Goal: Task Accomplishment & Management: Manage account settings

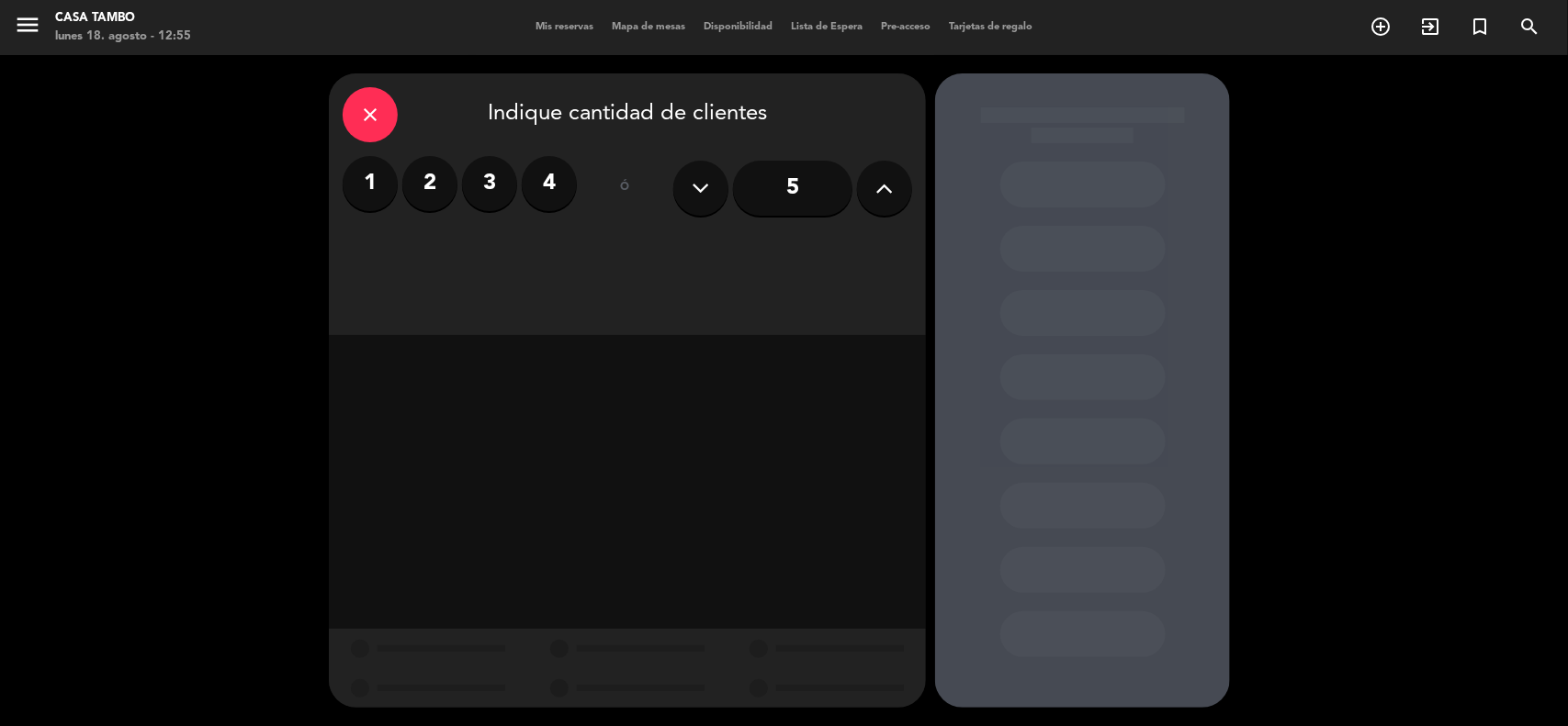
click at [542, 30] on span "Mis reservas" at bounding box center [564, 27] width 76 height 10
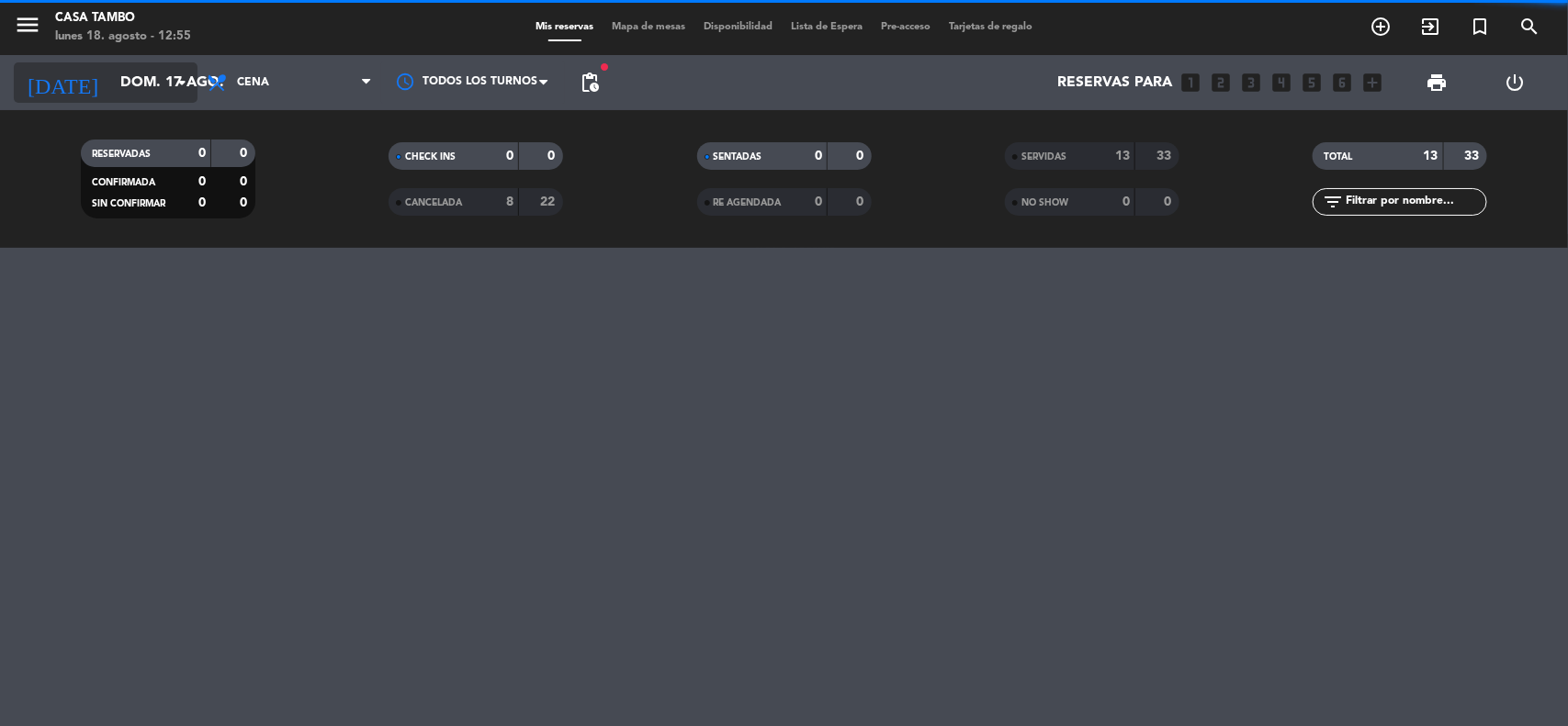
click at [164, 83] on input "dom. 17 ago." at bounding box center [208, 83] width 194 height 36
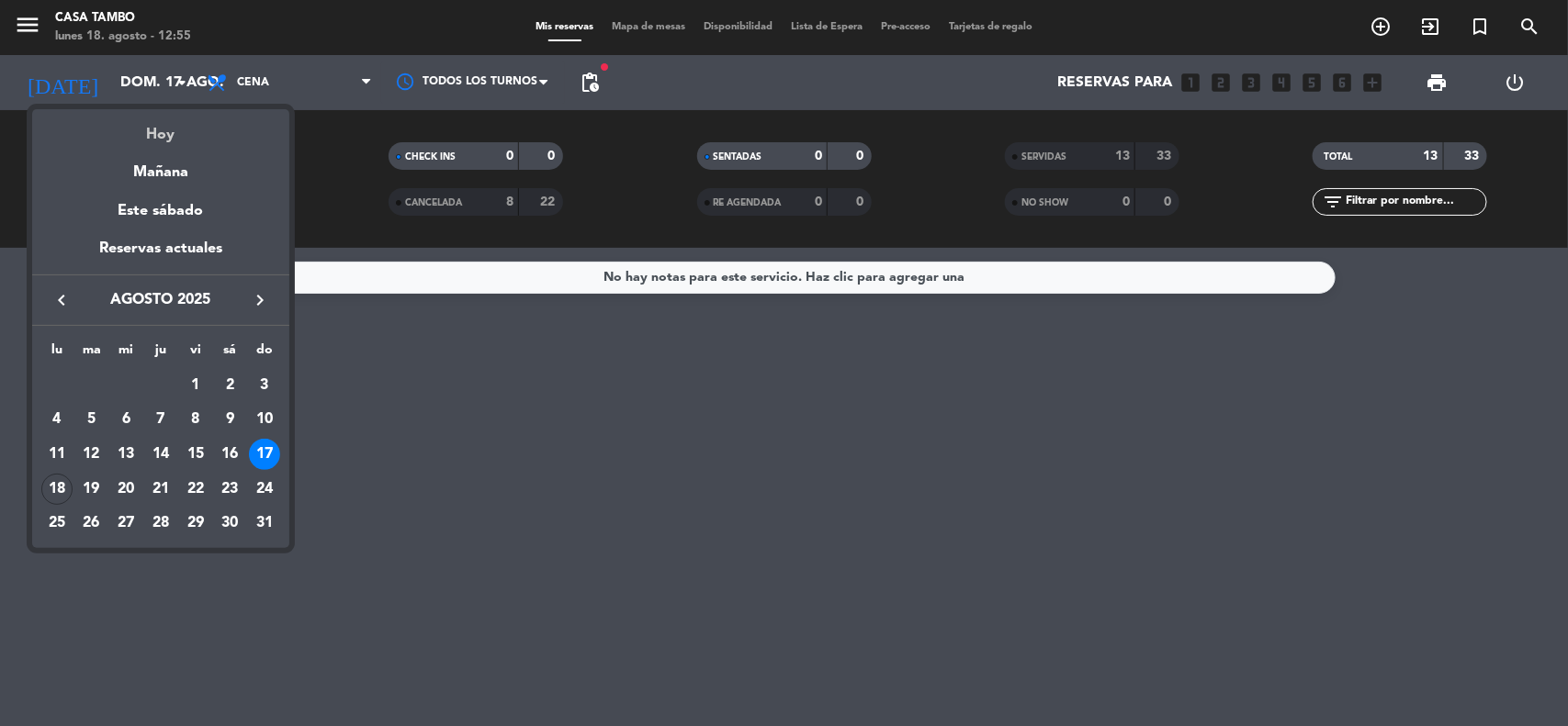
click at [207, 140] on div "Hoy" at bounding box center [160, 128] width 257 height 38
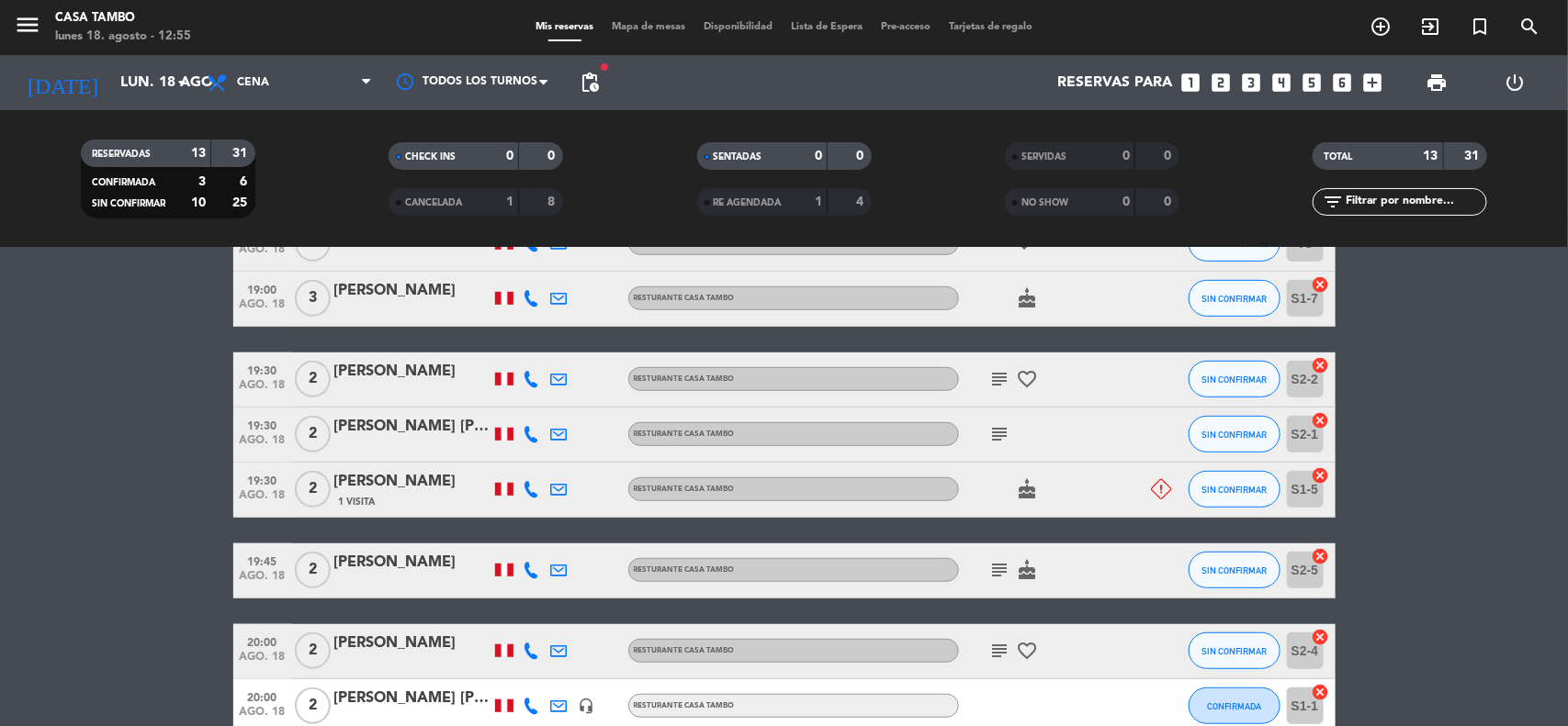
scroll to position [613, 0]
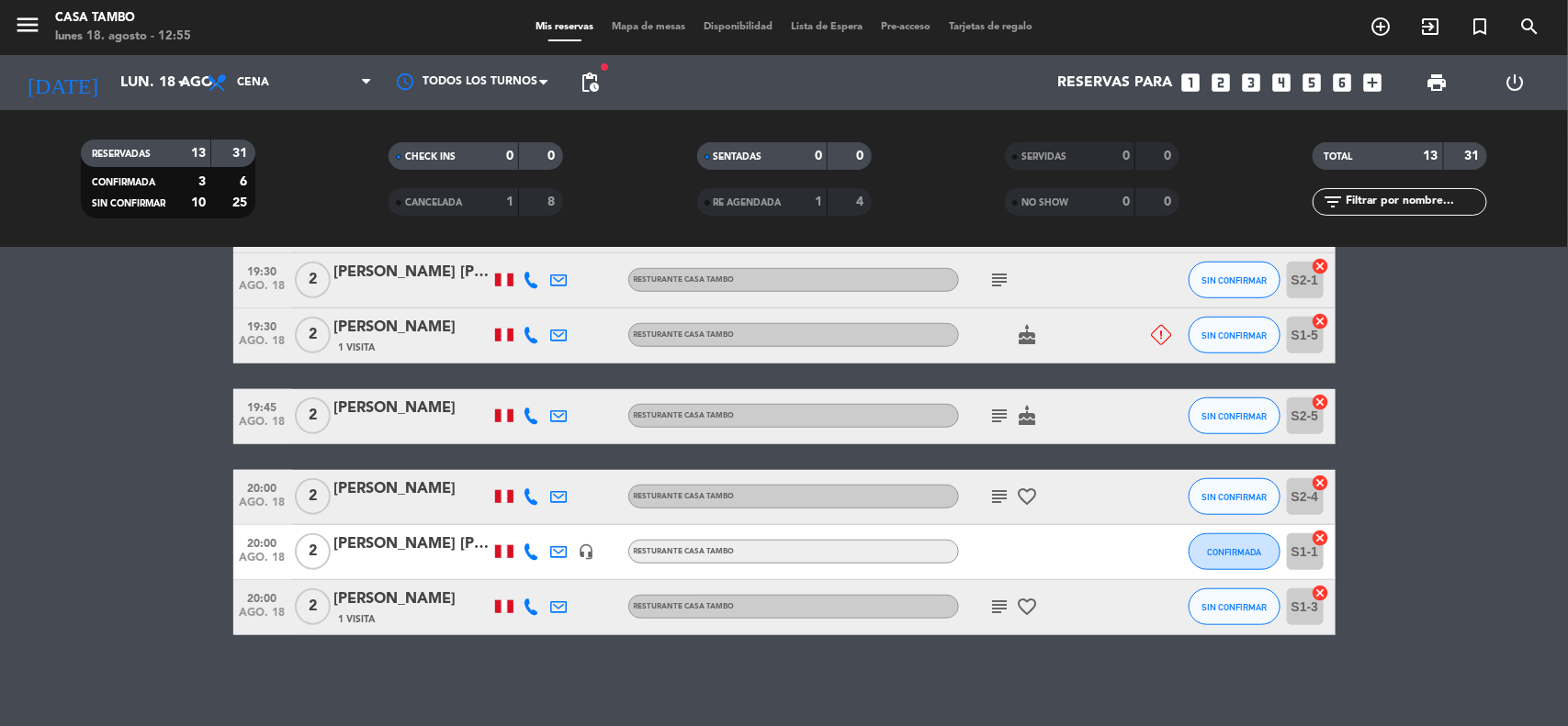
click at [383, 553] on div "[PERSON_NAME] [PERSON_NAME]" at bounding box center [412, 544] width 156 height 24
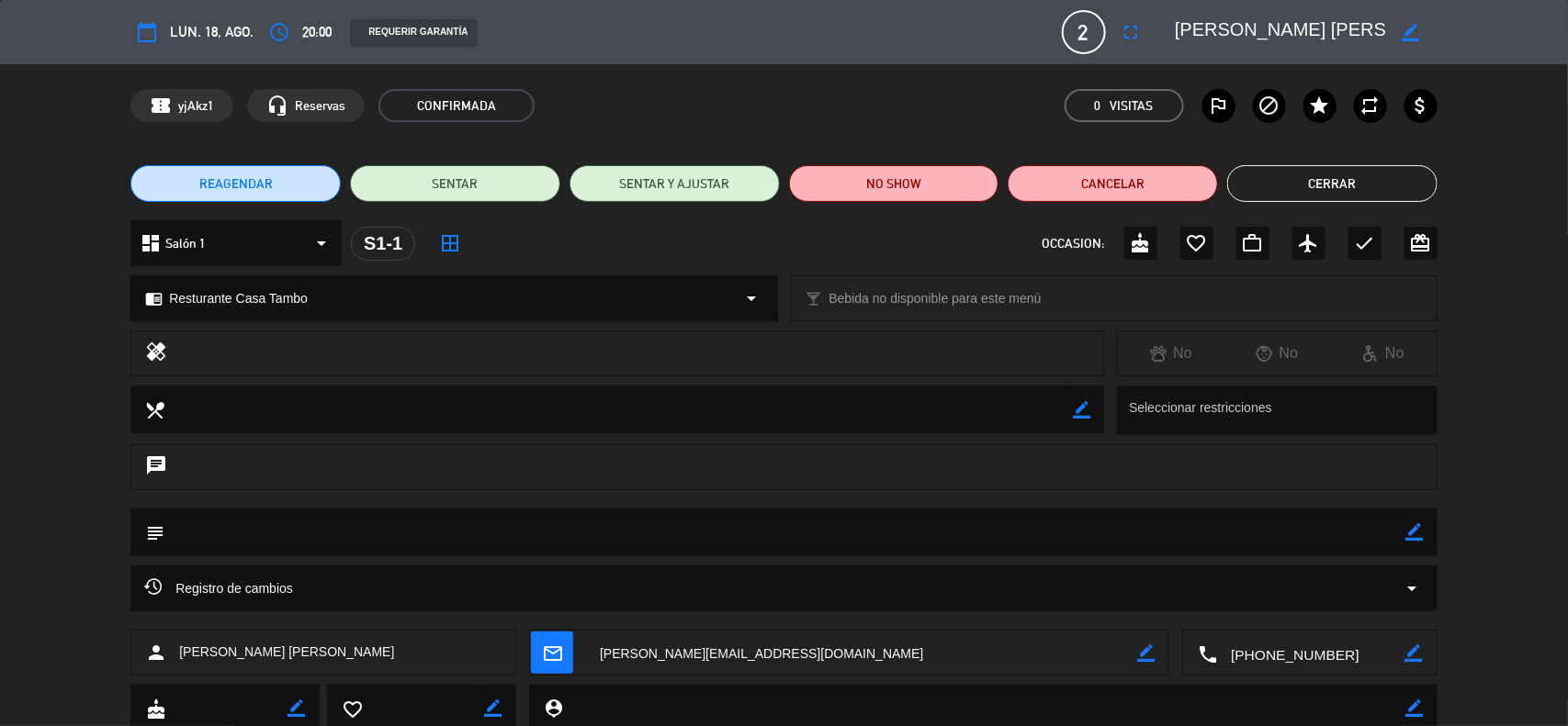
click at [1320, 164] on div "REAGENDAR SENTAR SENTAR Y AJUSTAR NO SHOW Cancelar Cerrar" at bounding box center [784, 184] width 1568 height 74
click at [1319, 185] on button "Cerrar" at bounding box center [1332, 184] width 211 height 37
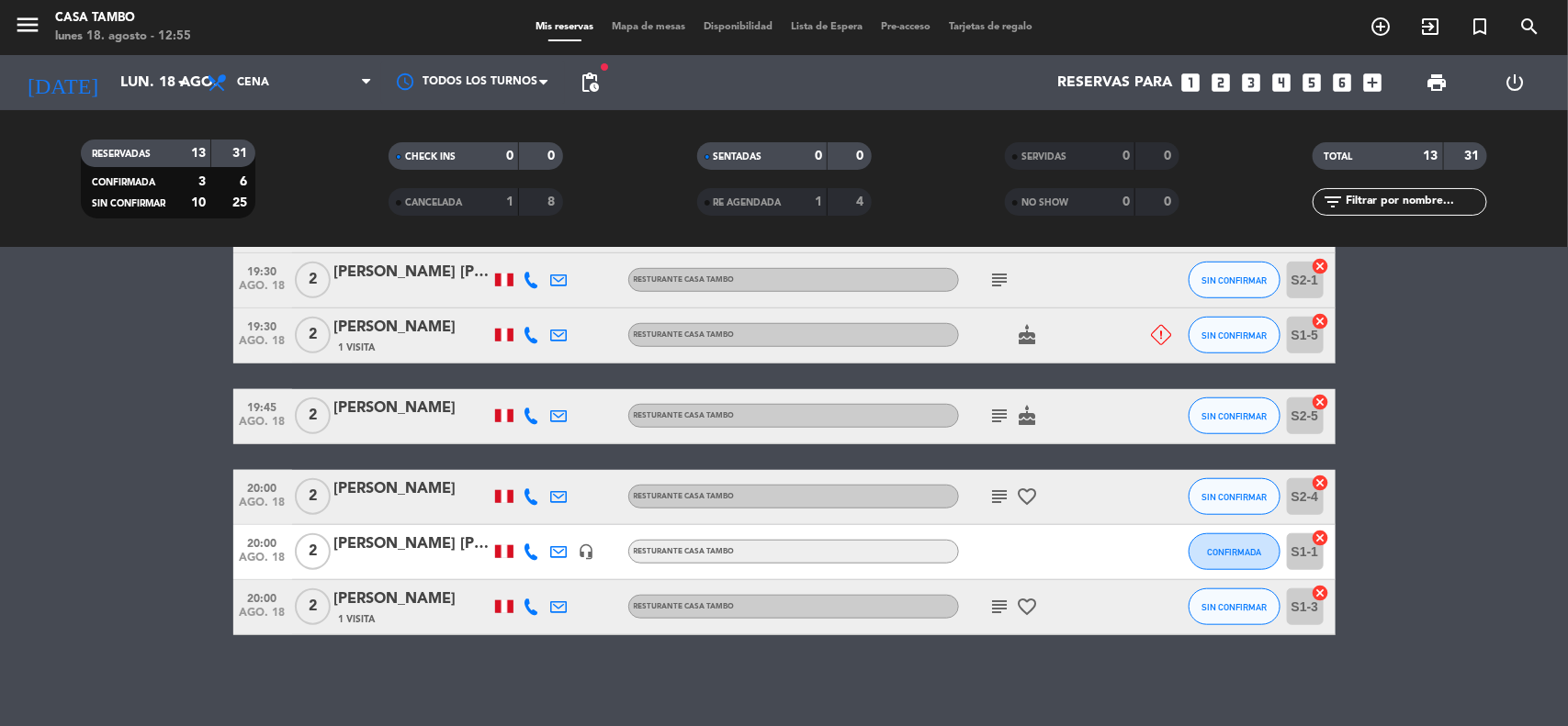
click at [368, 543] on div "[PERSON_NAME] [PERSON_NAME]" at bounding box center [412, 544] width 156 height 24
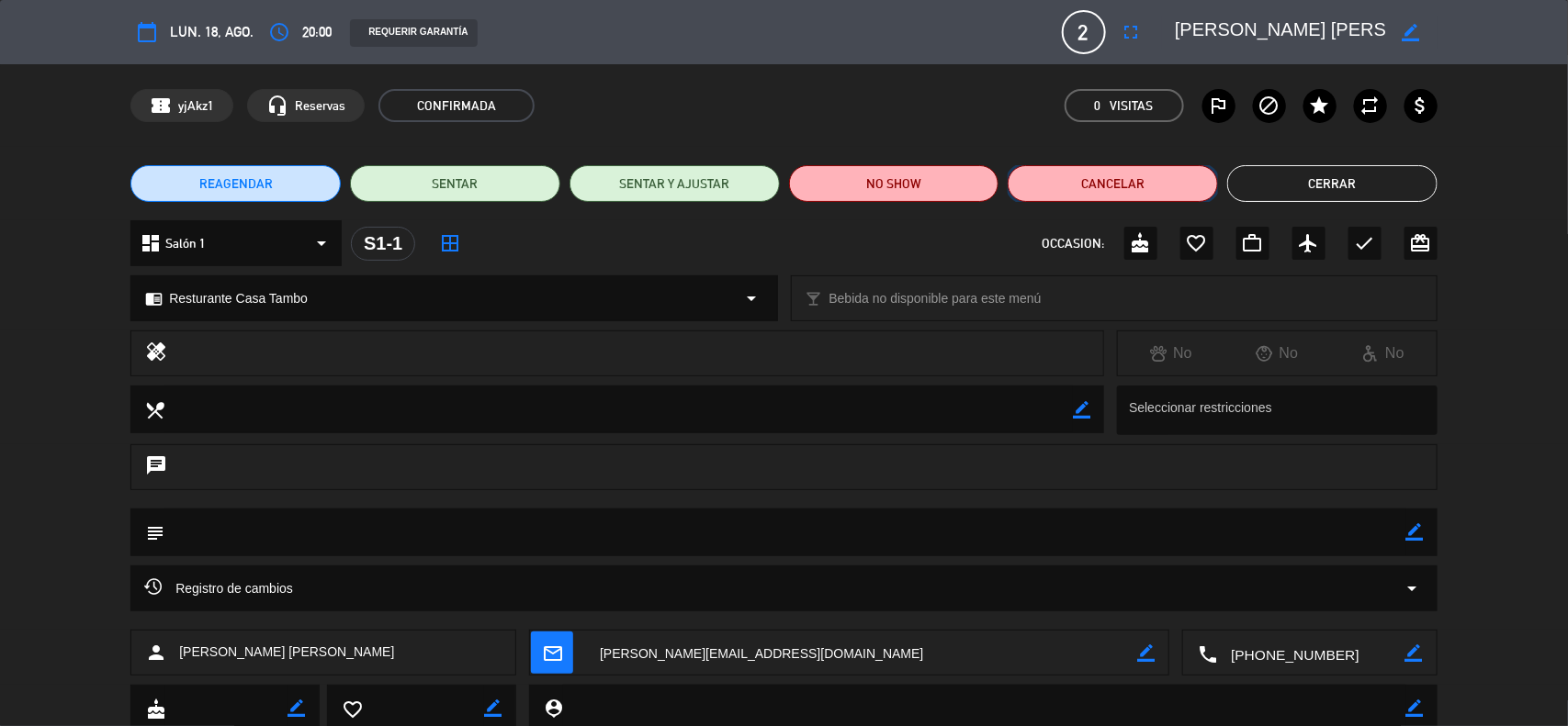
click at [1104, 195] on button "Cancelar" at bounding box center [1113, 184] width 211 height 37
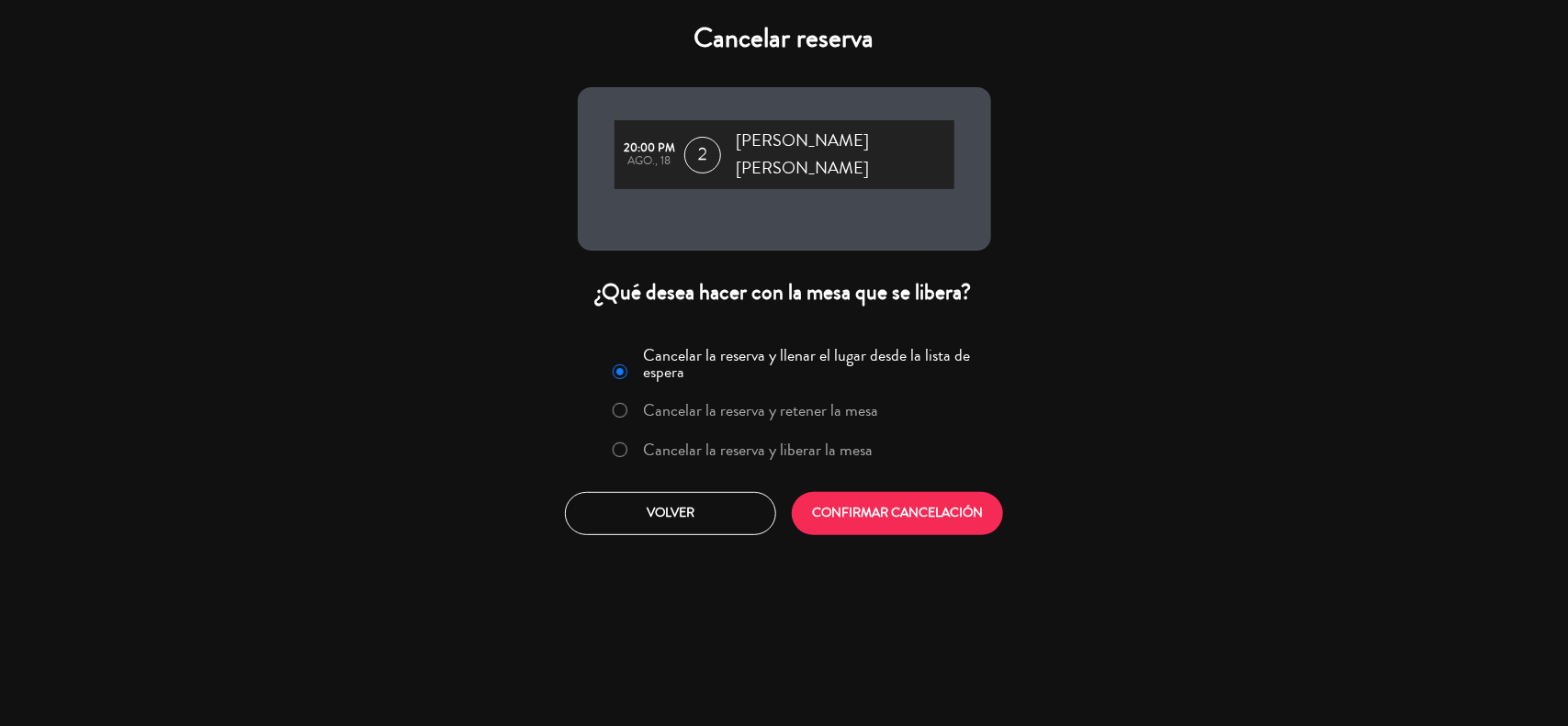
click at [667, 441] on label "Cancelar la reserva y liberar la mesa" at bounding box center [758, 449] width 230 height 17
click at [951, 493] on button "CONFIRMAR CANCELACIÓN" at bounding box center [898, 513] width 212 height 43
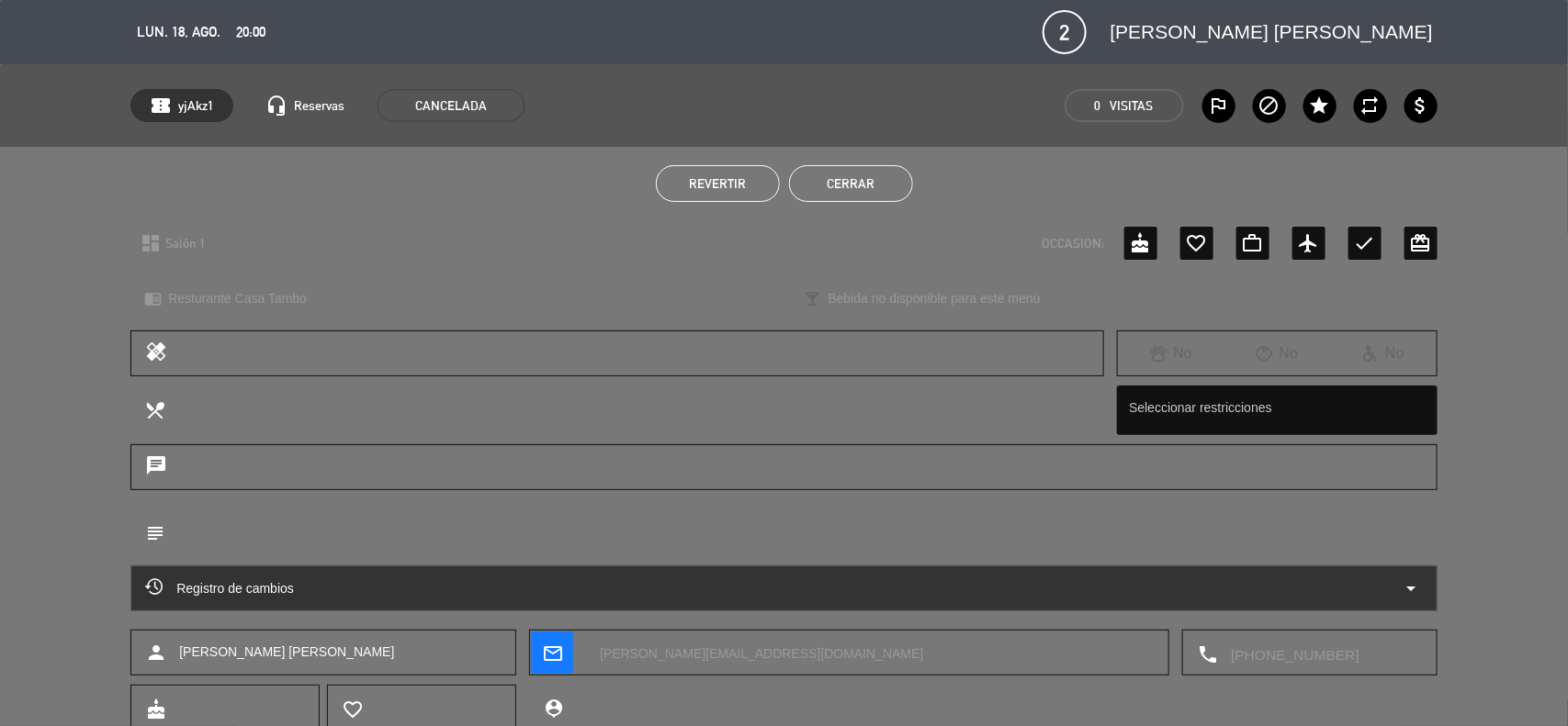
click at [882, 177] on button "Cerrar" at bounding box center [851, 184] width 124 height 37
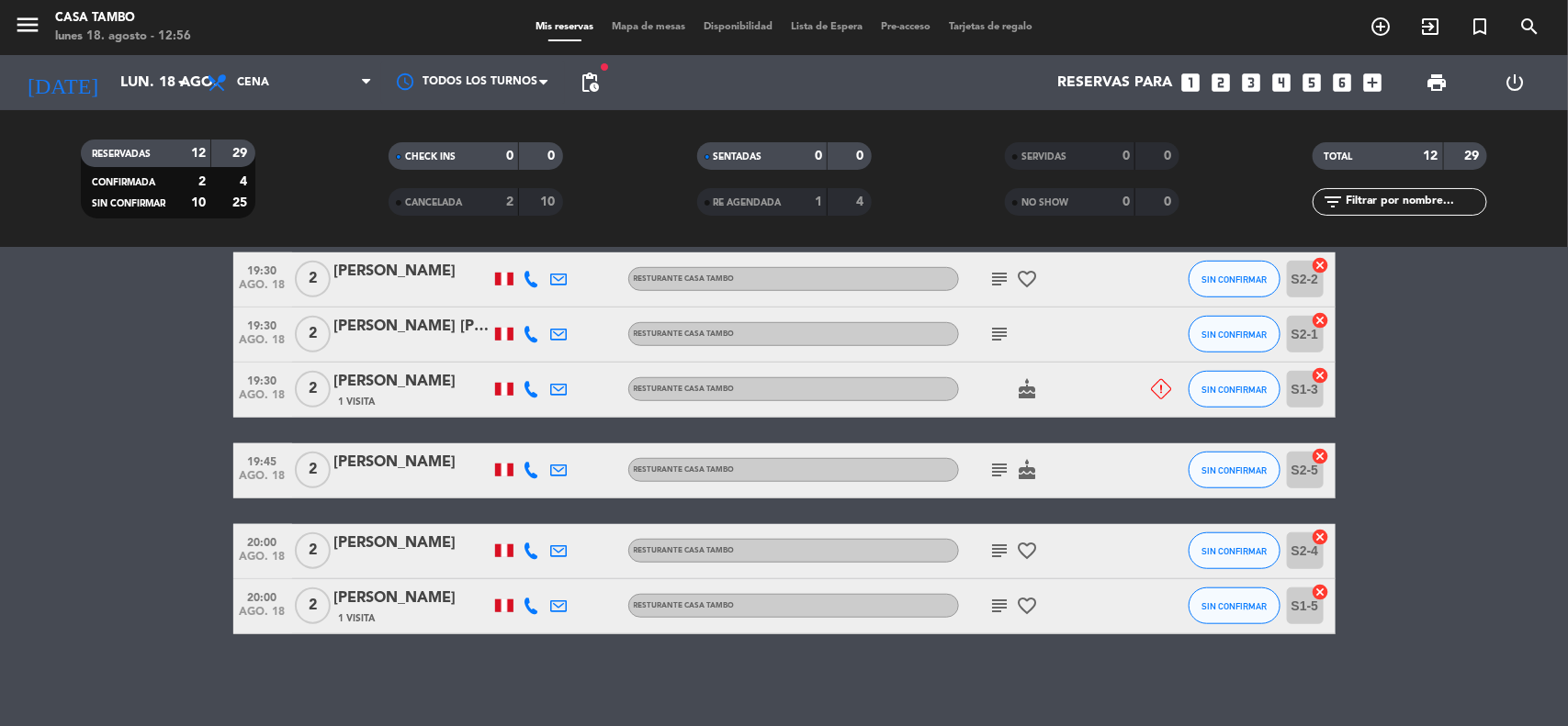
scroll to position [558, 0]
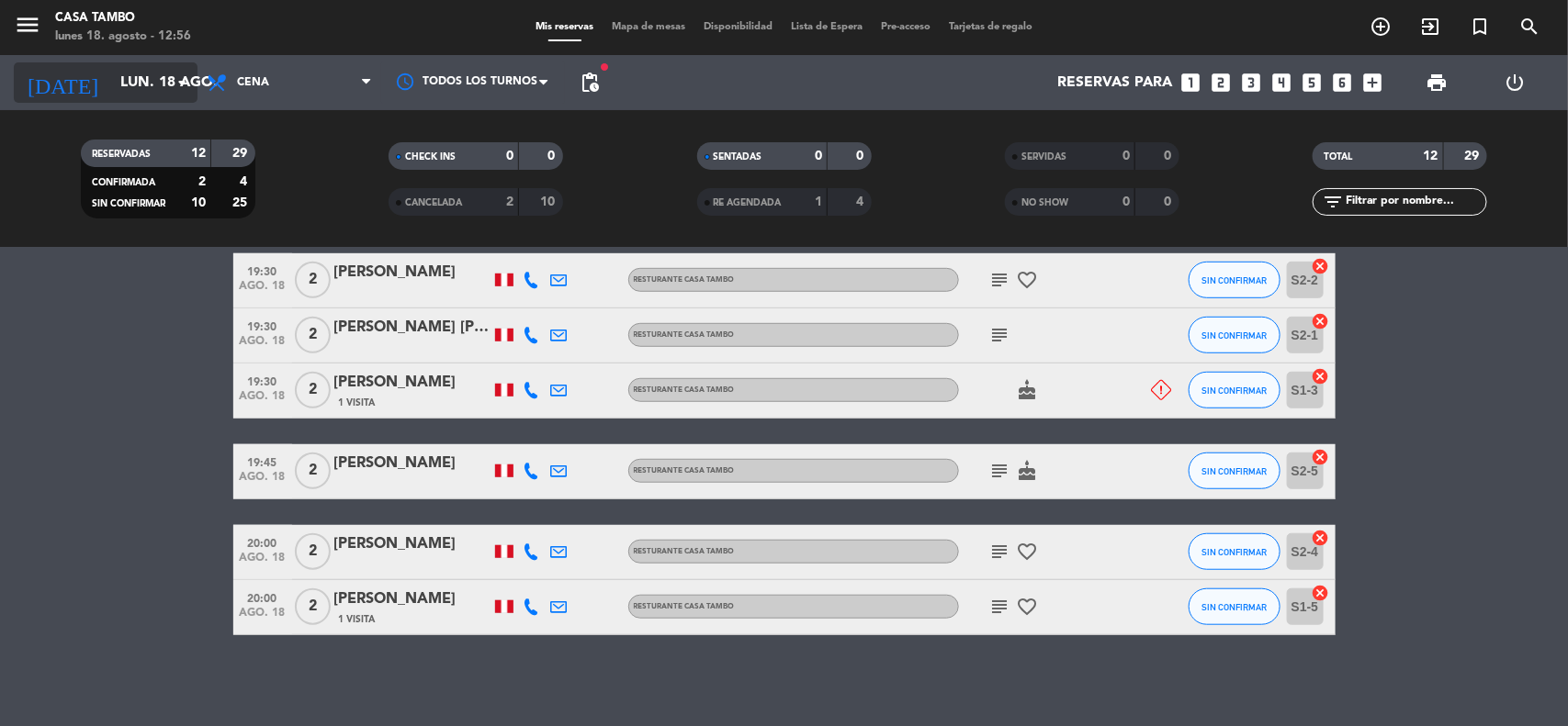
click at [189, 78] on icon "arrow_drop_down" at bounding box center [182, 83] width 22 height 22
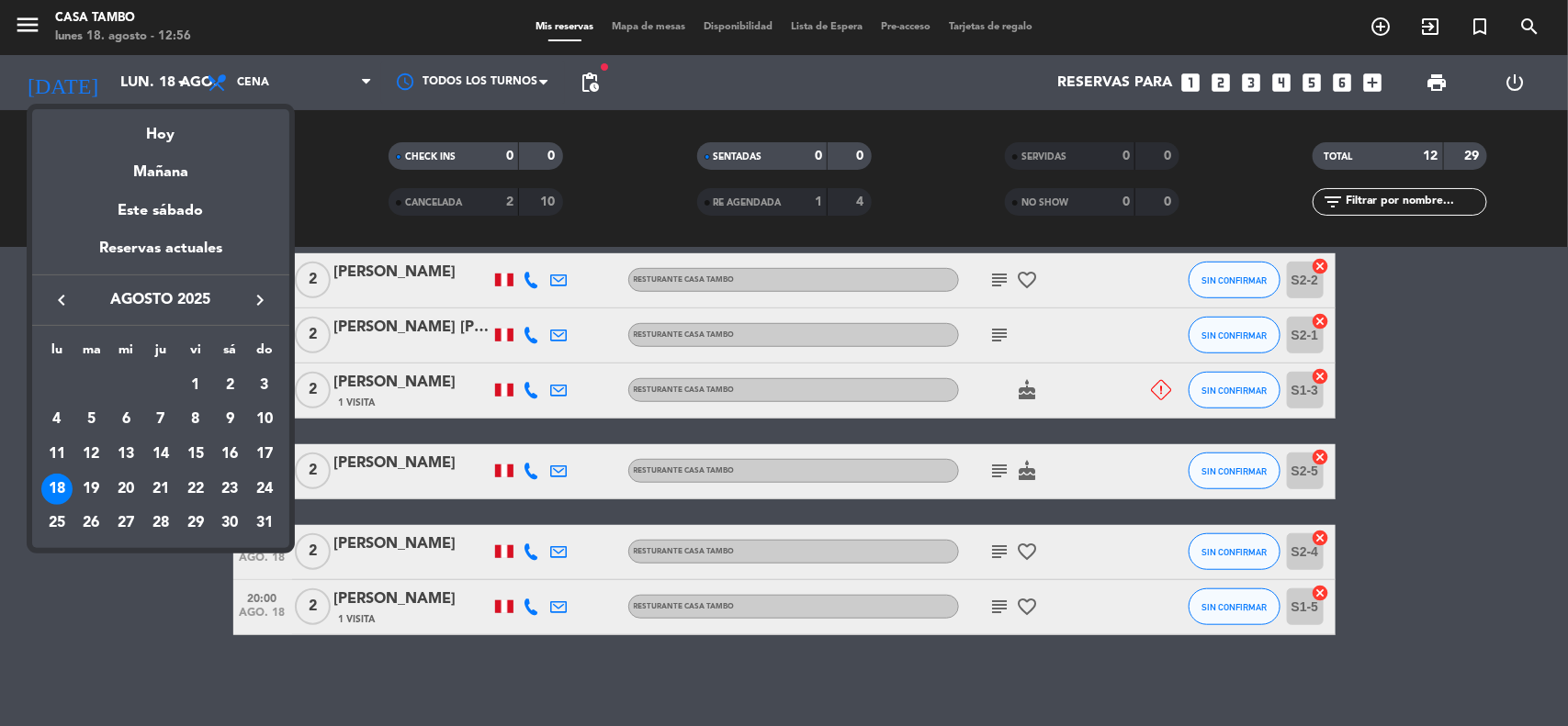
click at [235, 483] on div "23" at bounding box center [229, 489] width 31 height 31
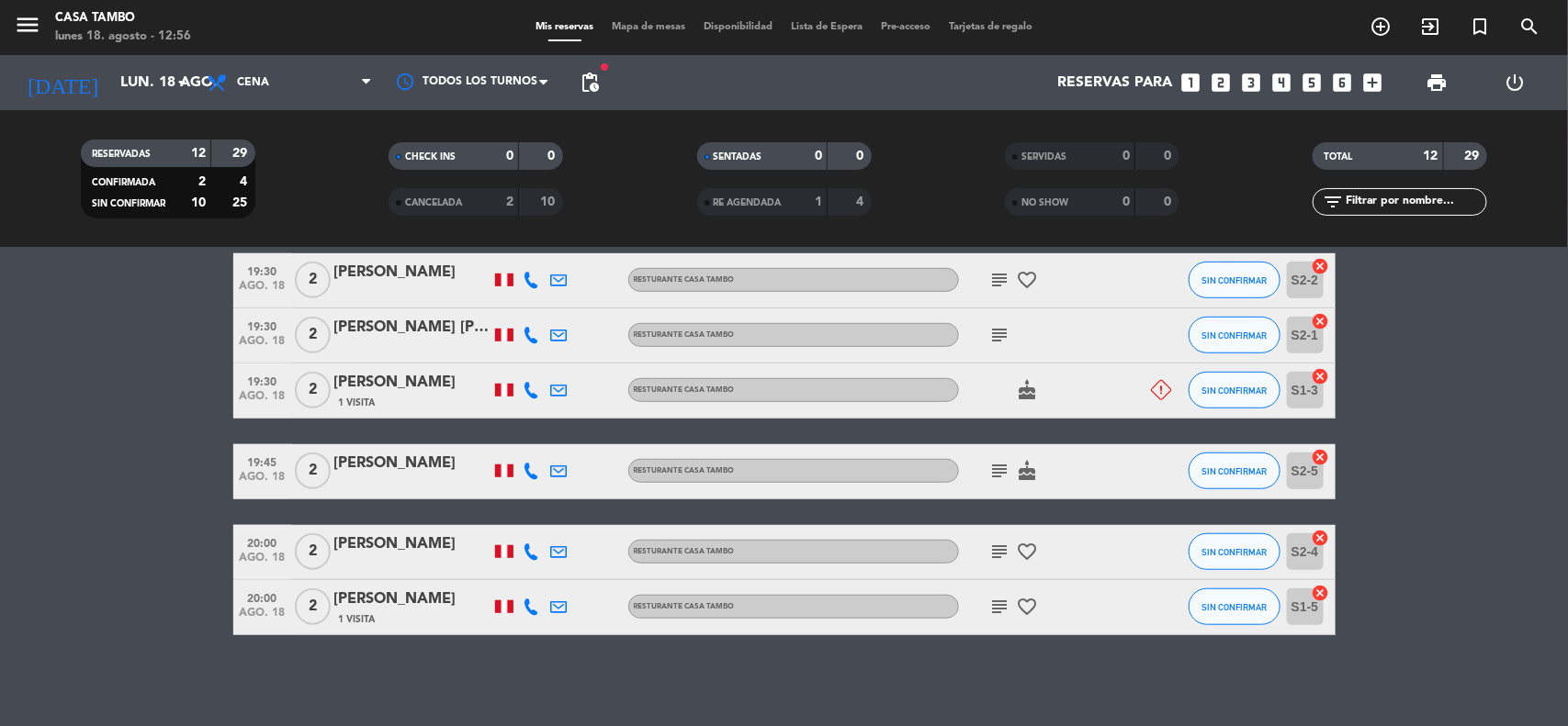
type input "sáb. 23 ago."
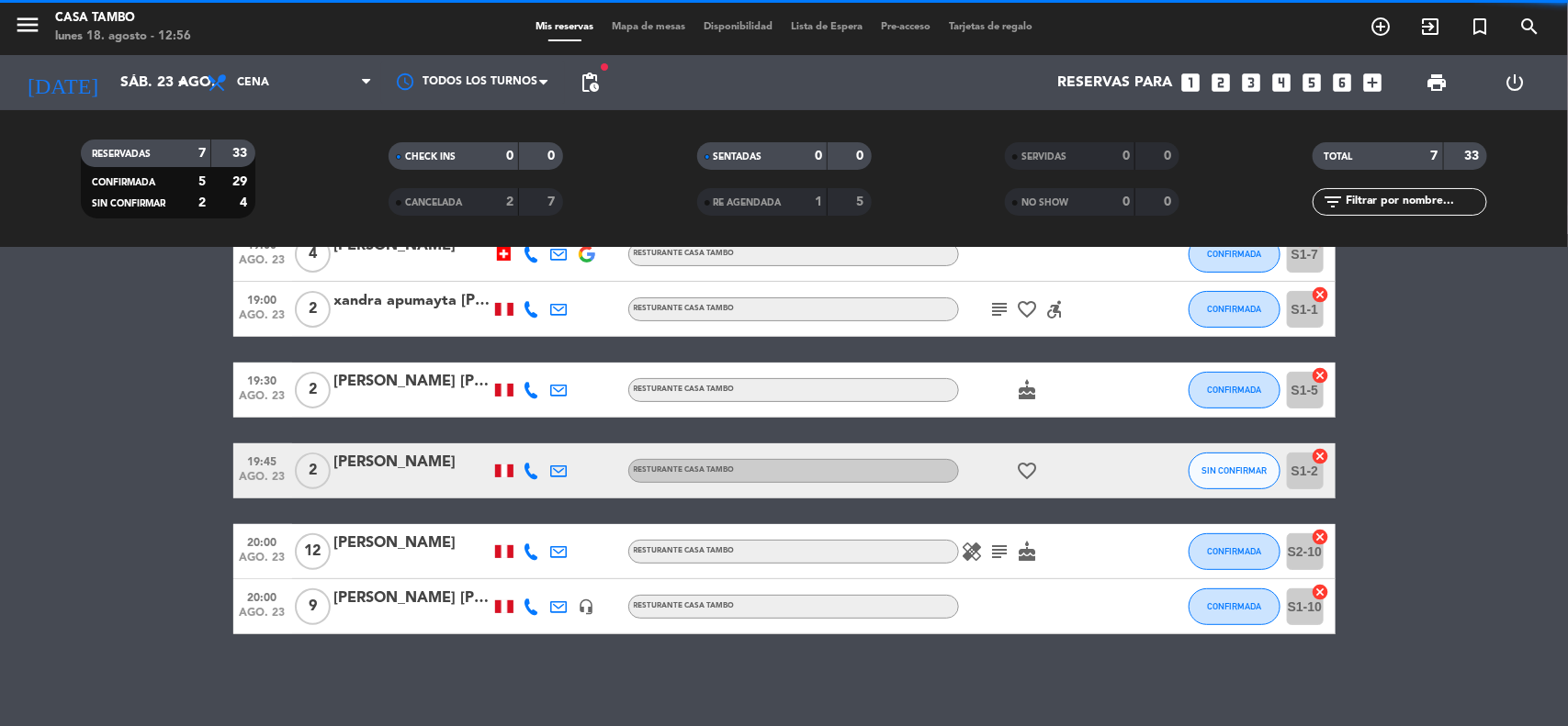
scroll to position [186, 0]
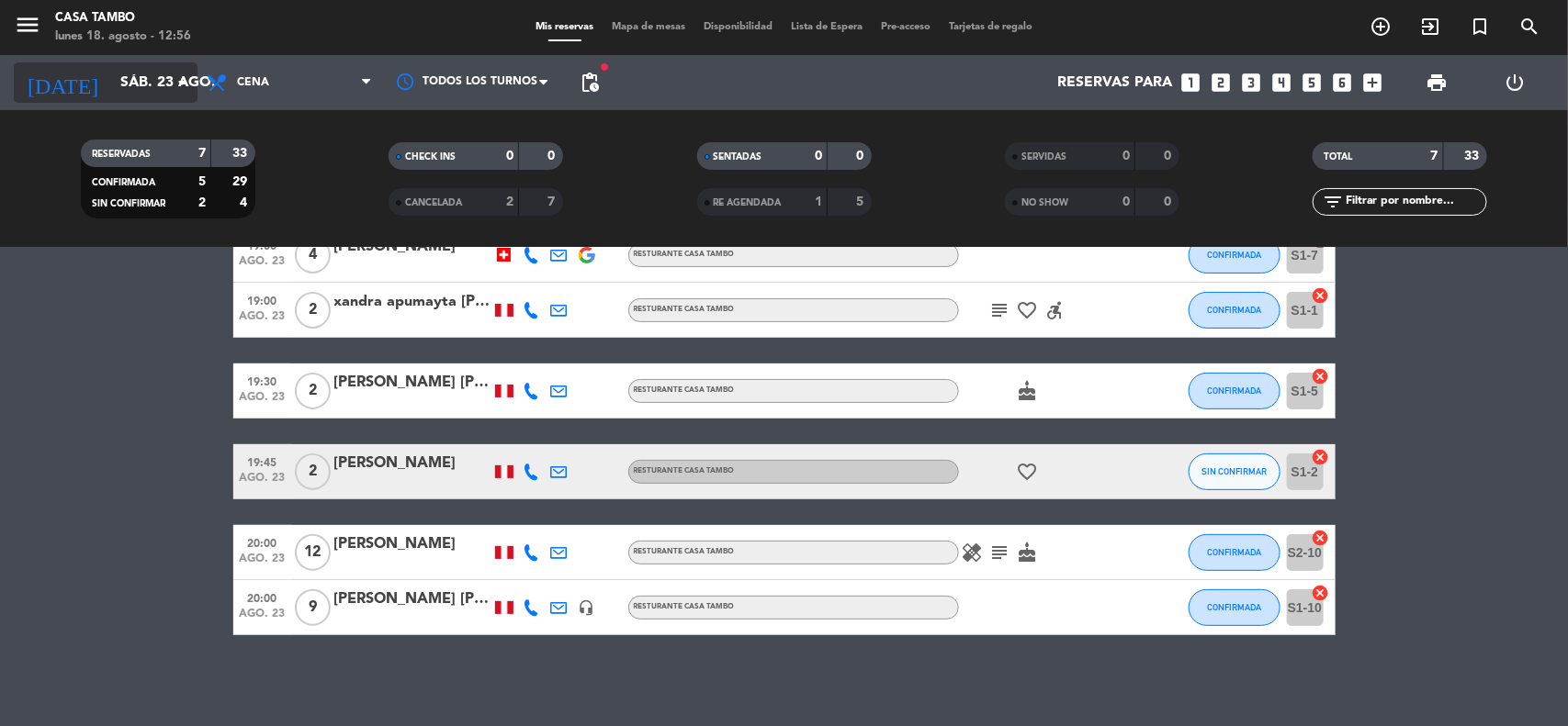
click at [149, 75] on input "sáb. 23 ago." at bounding box center [208, 83] width 194 height 36
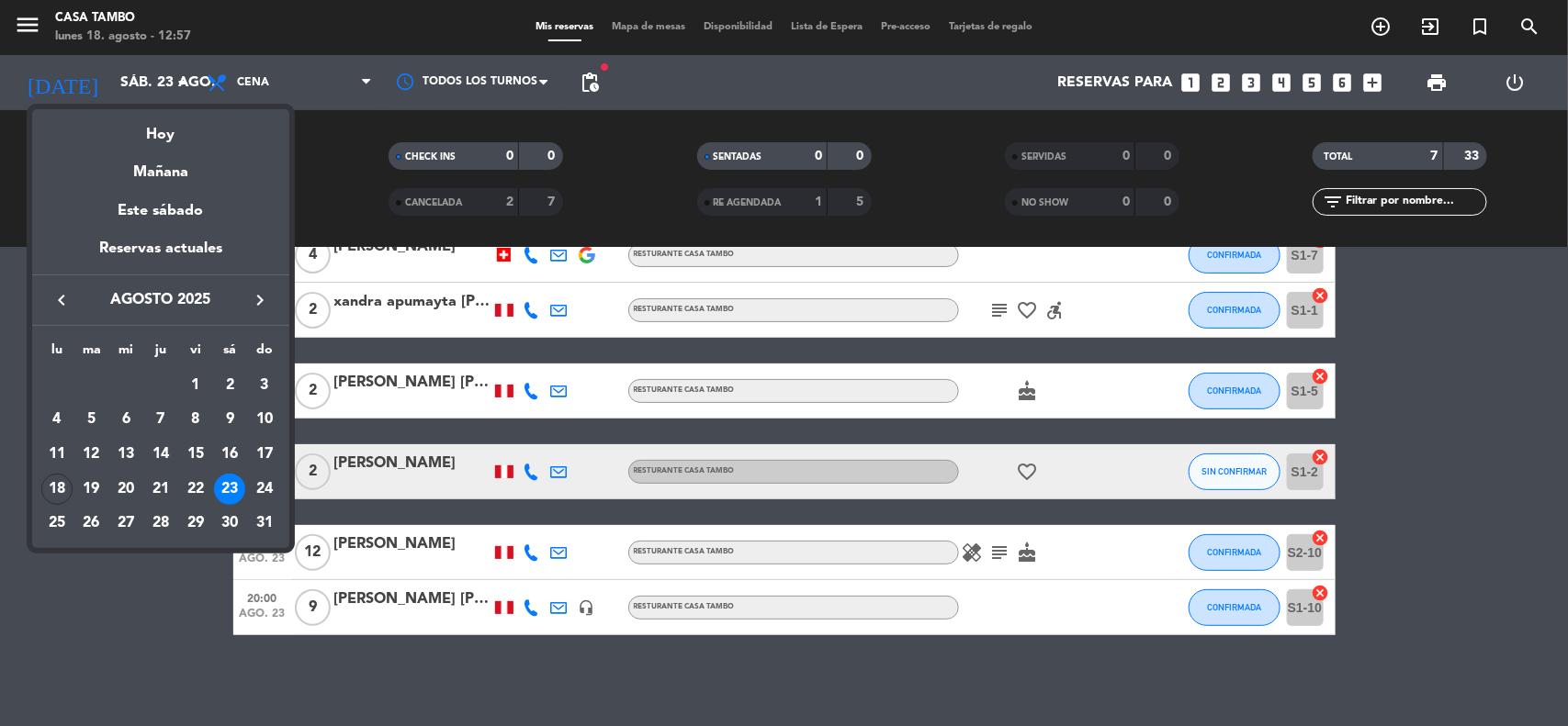
click at [301, 98] on div at bounding box center [784, 363] width 1568 height 726
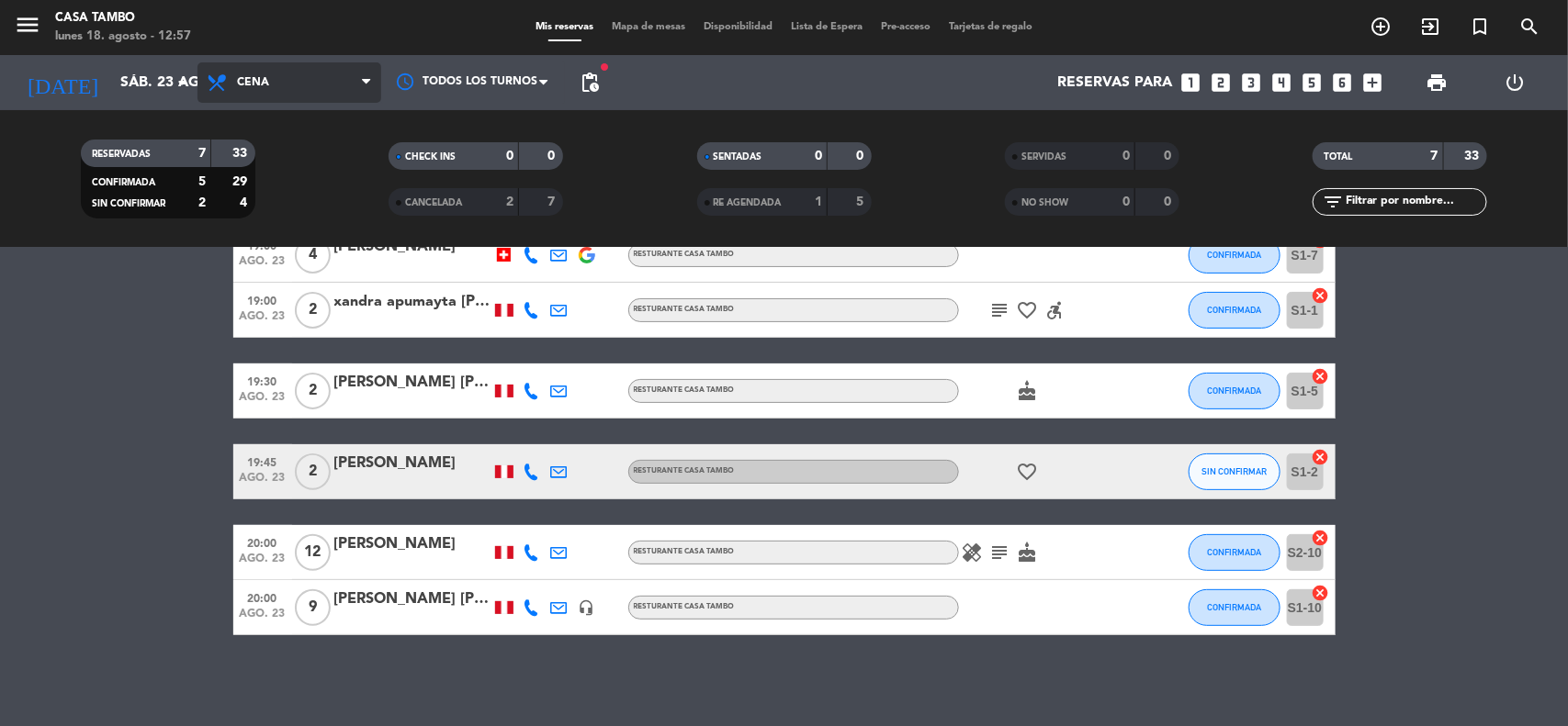
click at [305, 83] on span "Cena" at bounding box center [290, 83] width 184 height 40
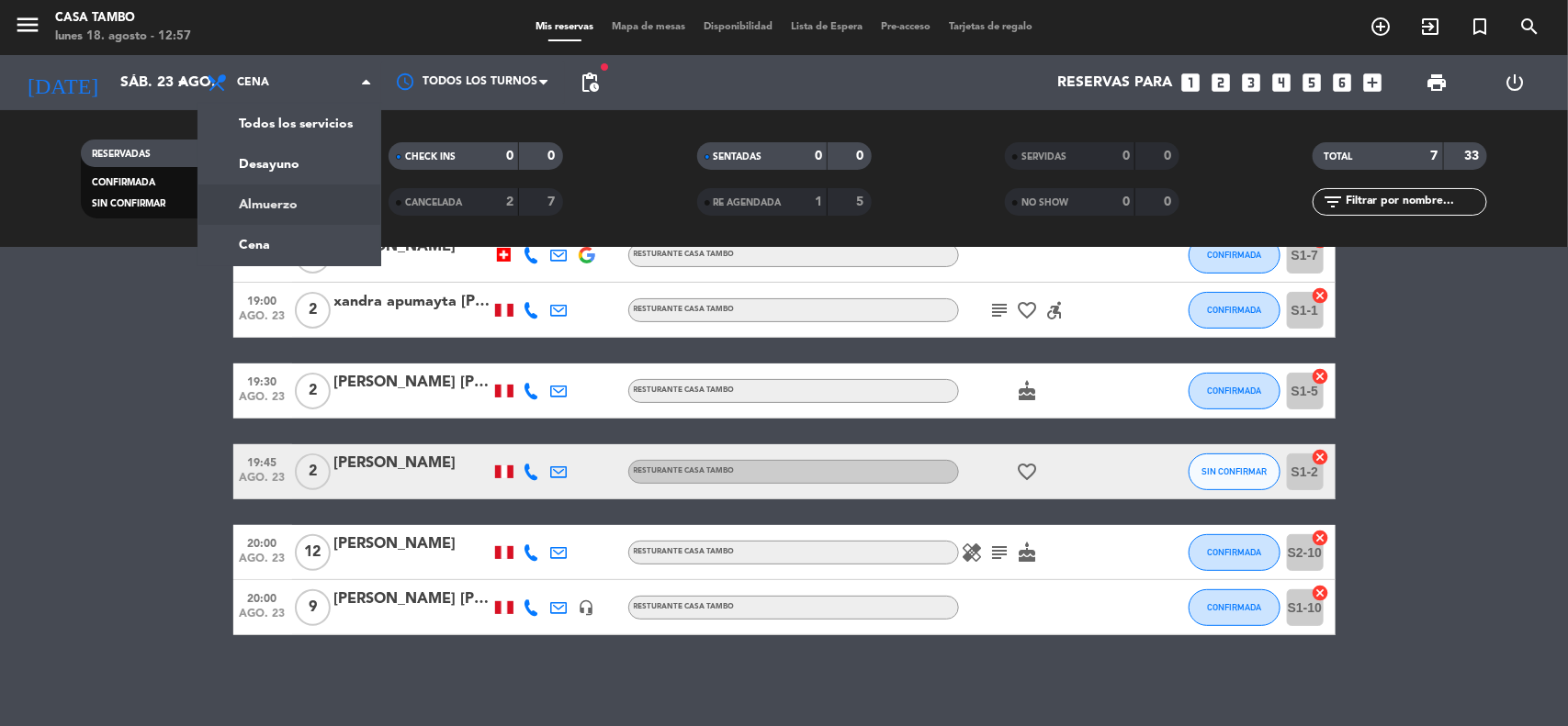
click at [291, 210] on div "menu Casa Tambo lunes 18. agosto - 12:57 Mis reservas Mapa de mesas Disponibili…" at bounding box center [784, 124] width 1568 height 248
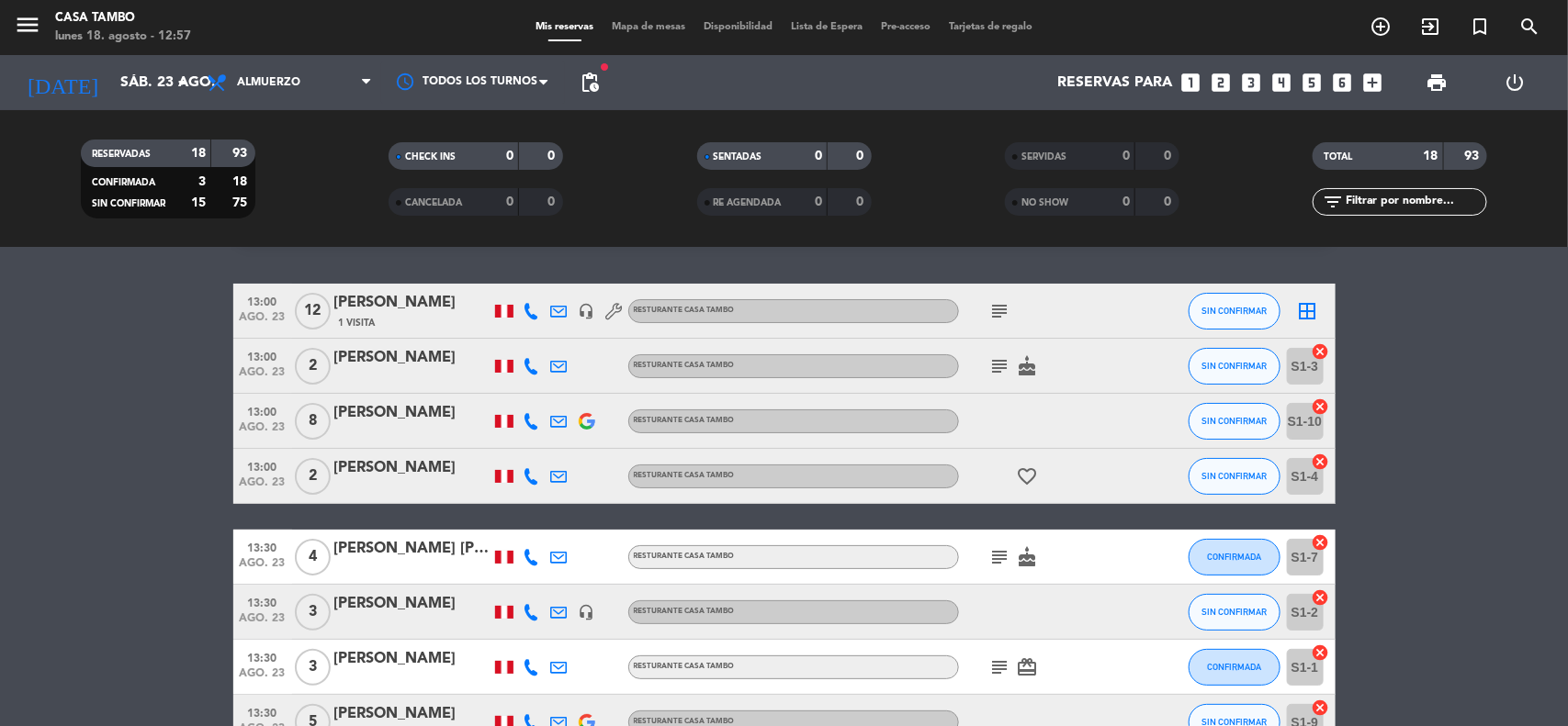
scroll to position [0, 0]
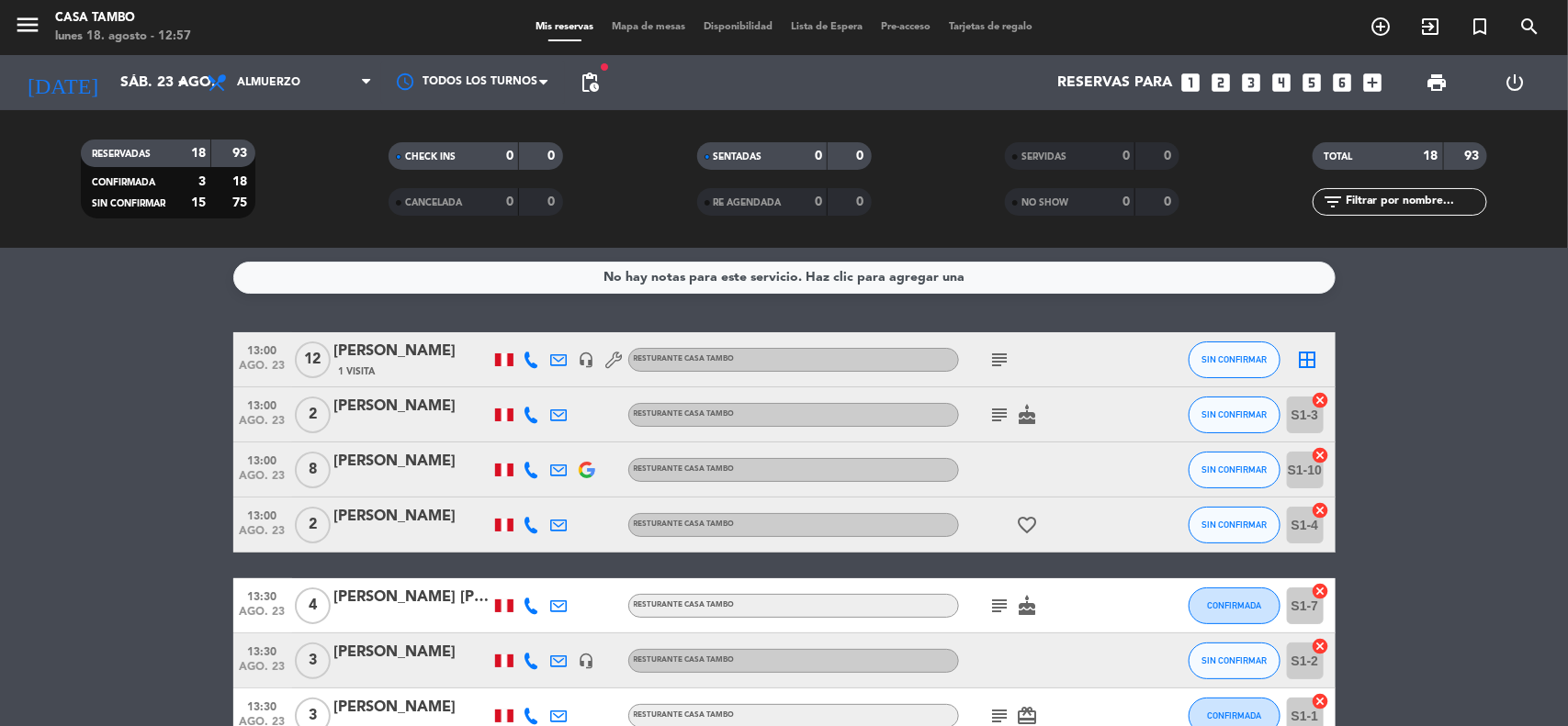
click at [413, 474] on div at bounding box center [412, 481] width 156 height 15
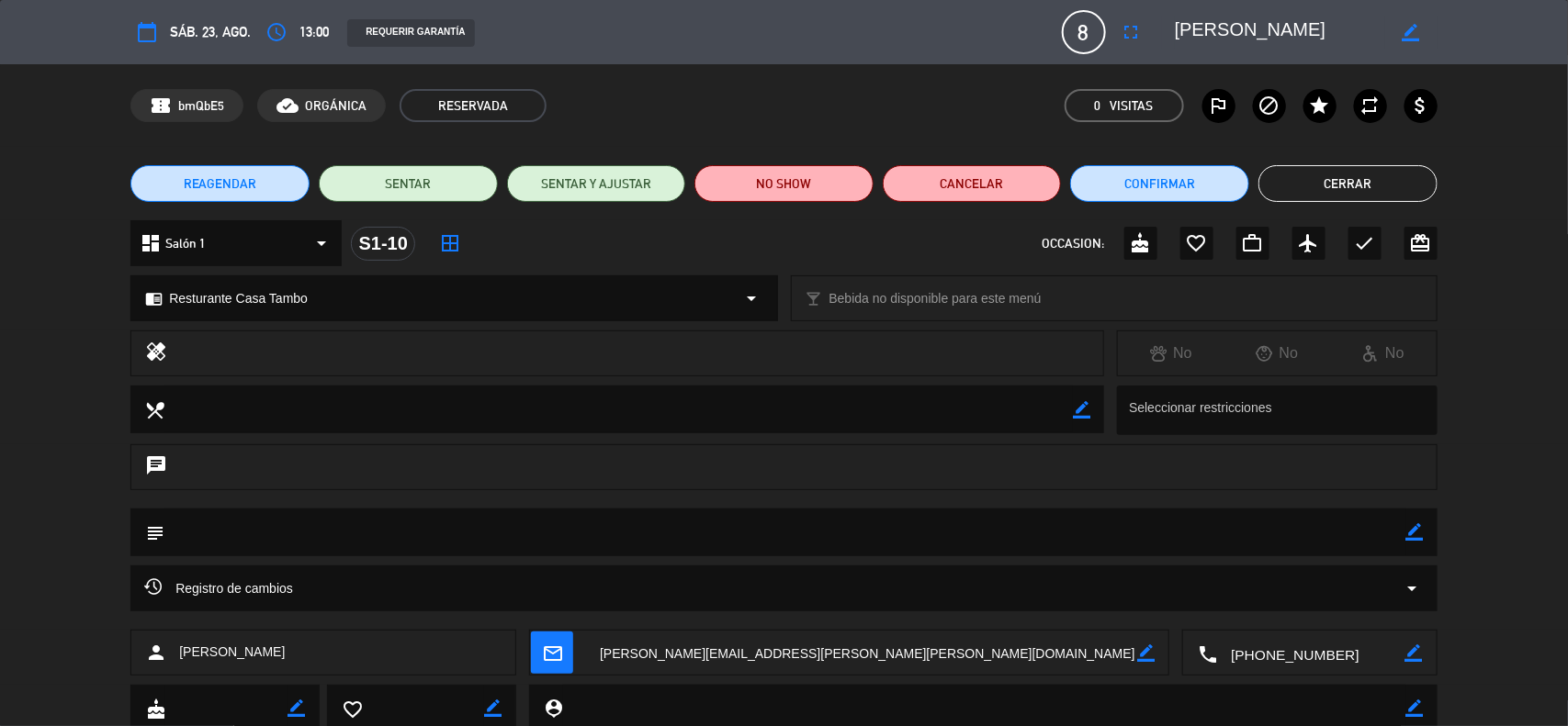
click at [1108, 28] on div "calendar_today sáb. 23, ago. access_time 13:00 REQUERIR GARANTÍA 8 [PERSON_NAME…" at bounding box center [784, 32] width 1307 height 44
click at [1127, 34] on icon "fullscreen" at bounding box center [1132, 32] width 22 height 22
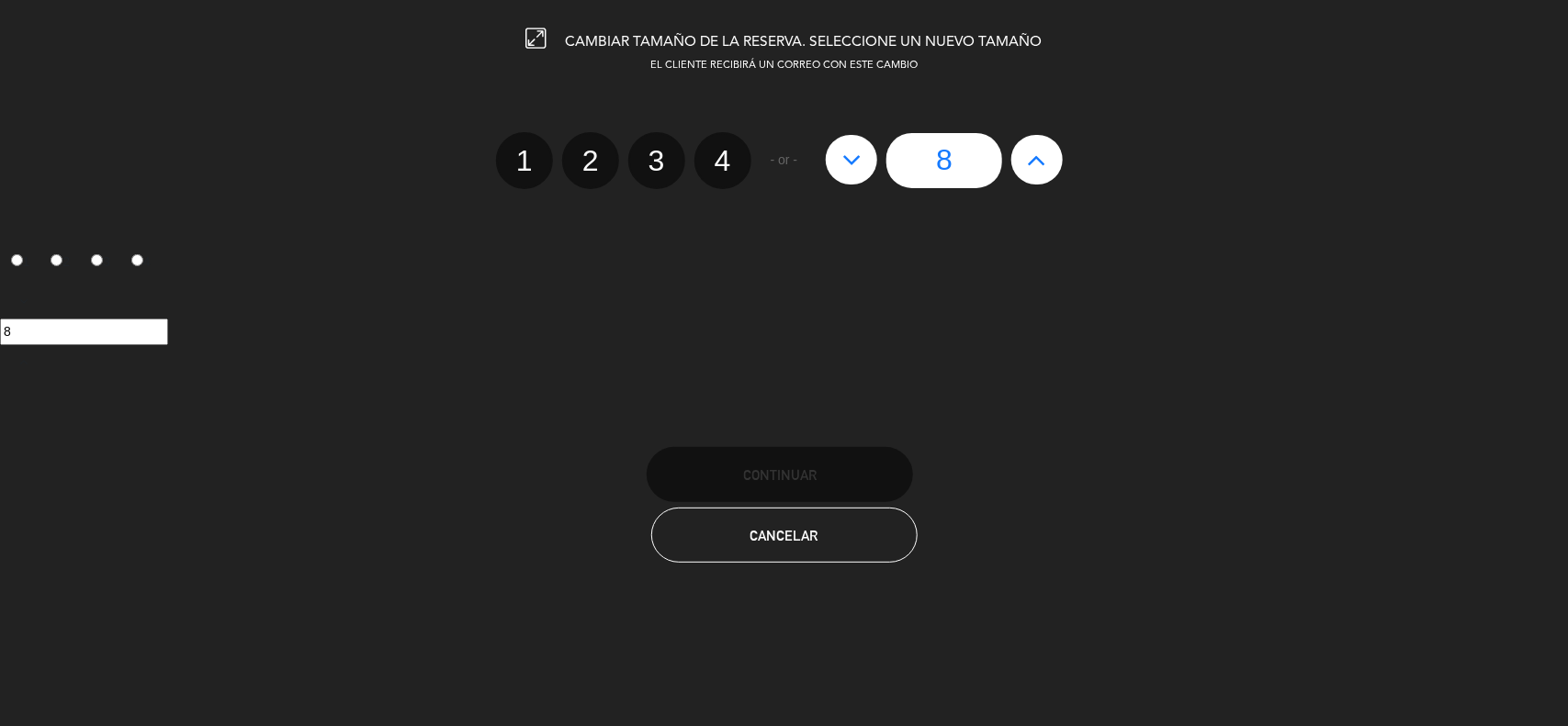
click at [1034, 159] on icon at bounding box center [1037, 159] width 19 height 29
type input "9"
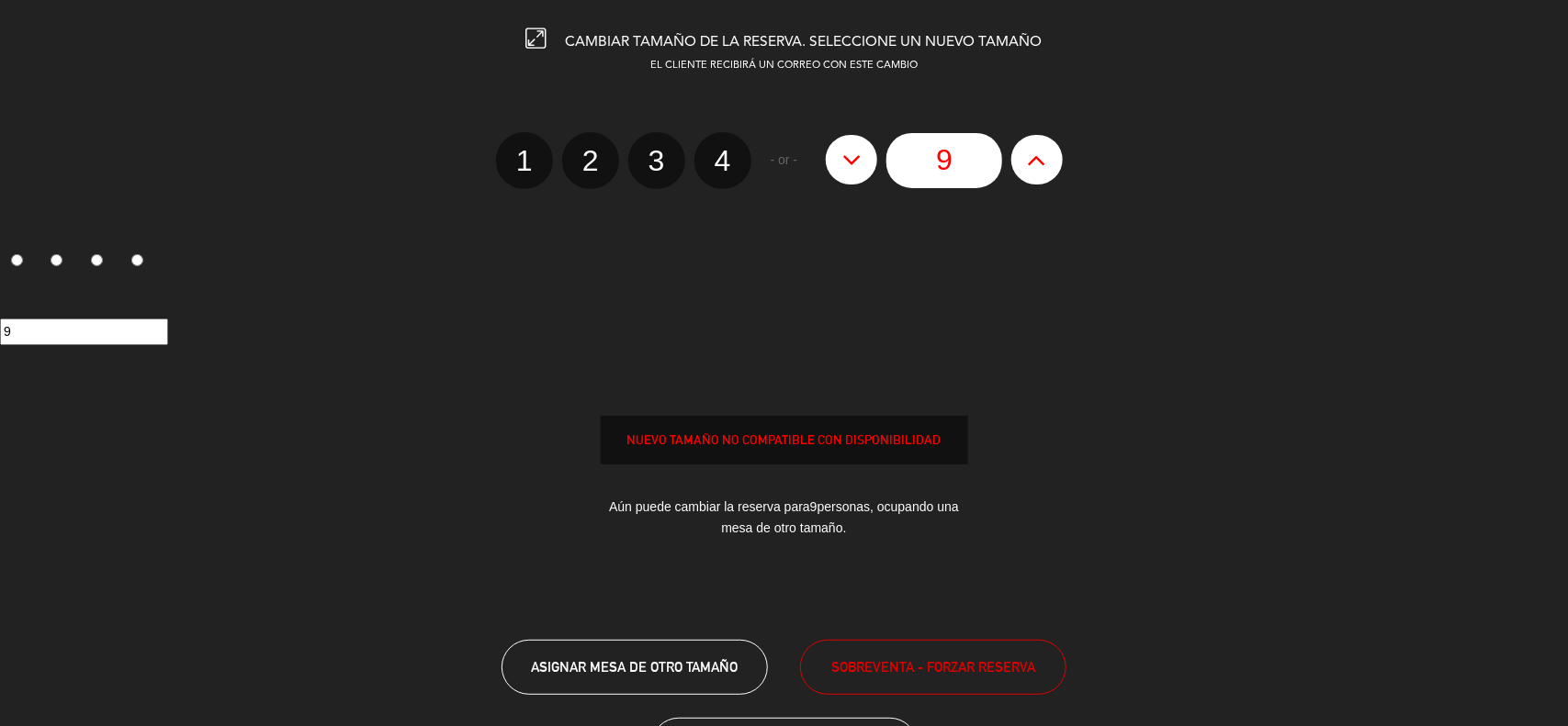
click at [1034, 159] on icon at bounding box center [1037, 159] width 19 height 29
type input "10"
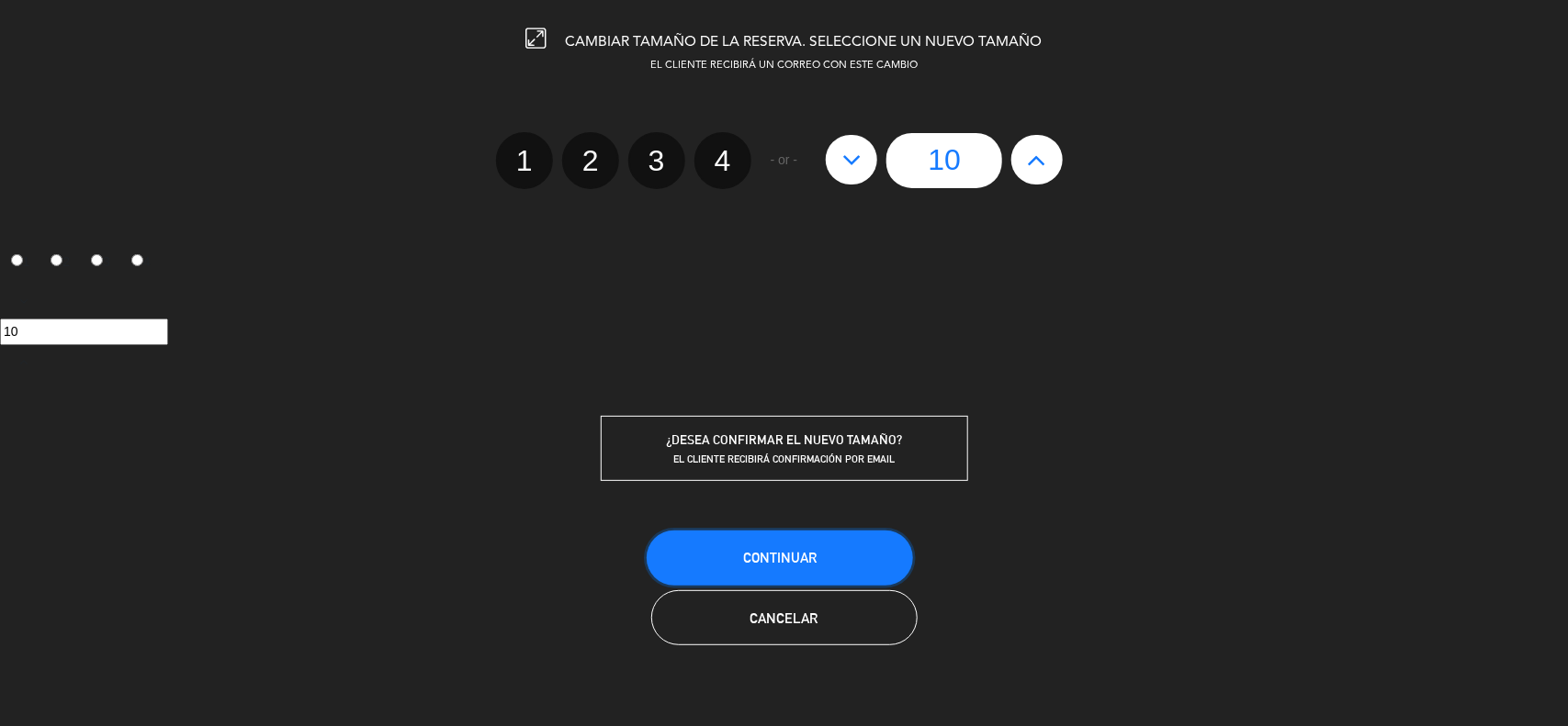
click at [845, 554] on button "Continuar" at bounding box center [779, 558] width 267 height 55
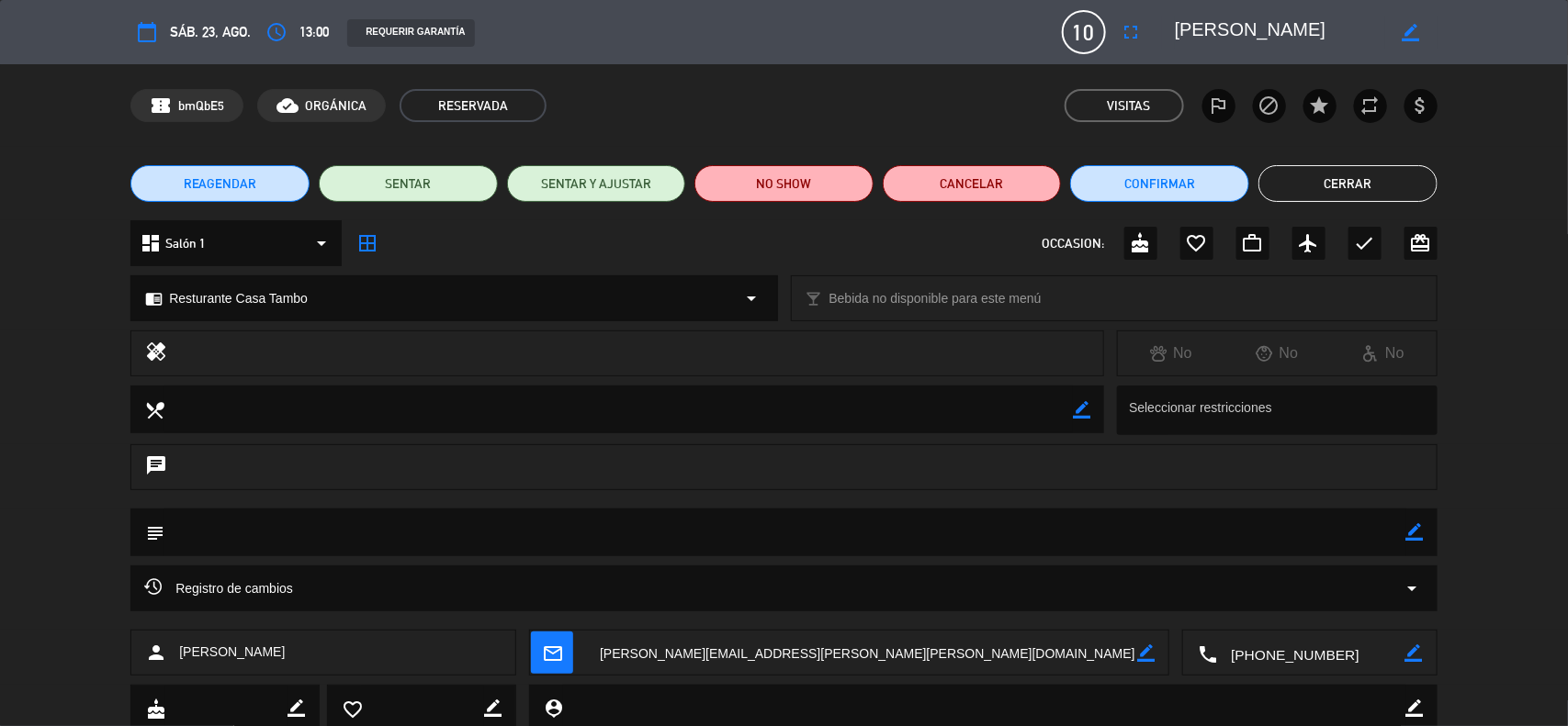
click at [1355, 189] on button "Cerrar" at bounding box center [1347, 184] width 179 height 37
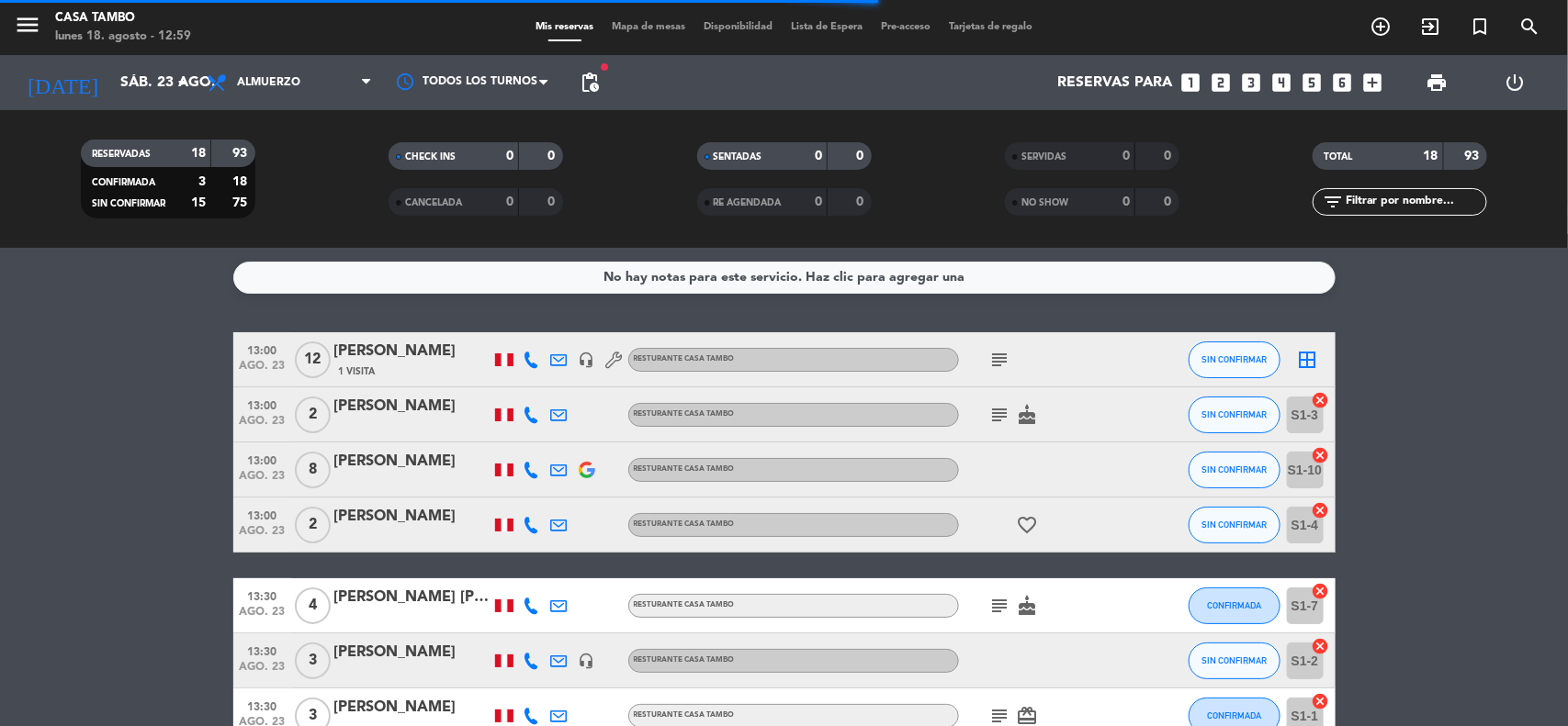
click at [406, 445] on div "13:00 ago. 23 8 [PERSON_NAME] Resturante Casa Tambo SIN CONFIRMAR S1-10 cancel" at bounding box center [785, 469] width 1103 height 55
click at [408, 459] on div "[PERSON_NAME]" at bounding box center [412, 462] width 156 height 24
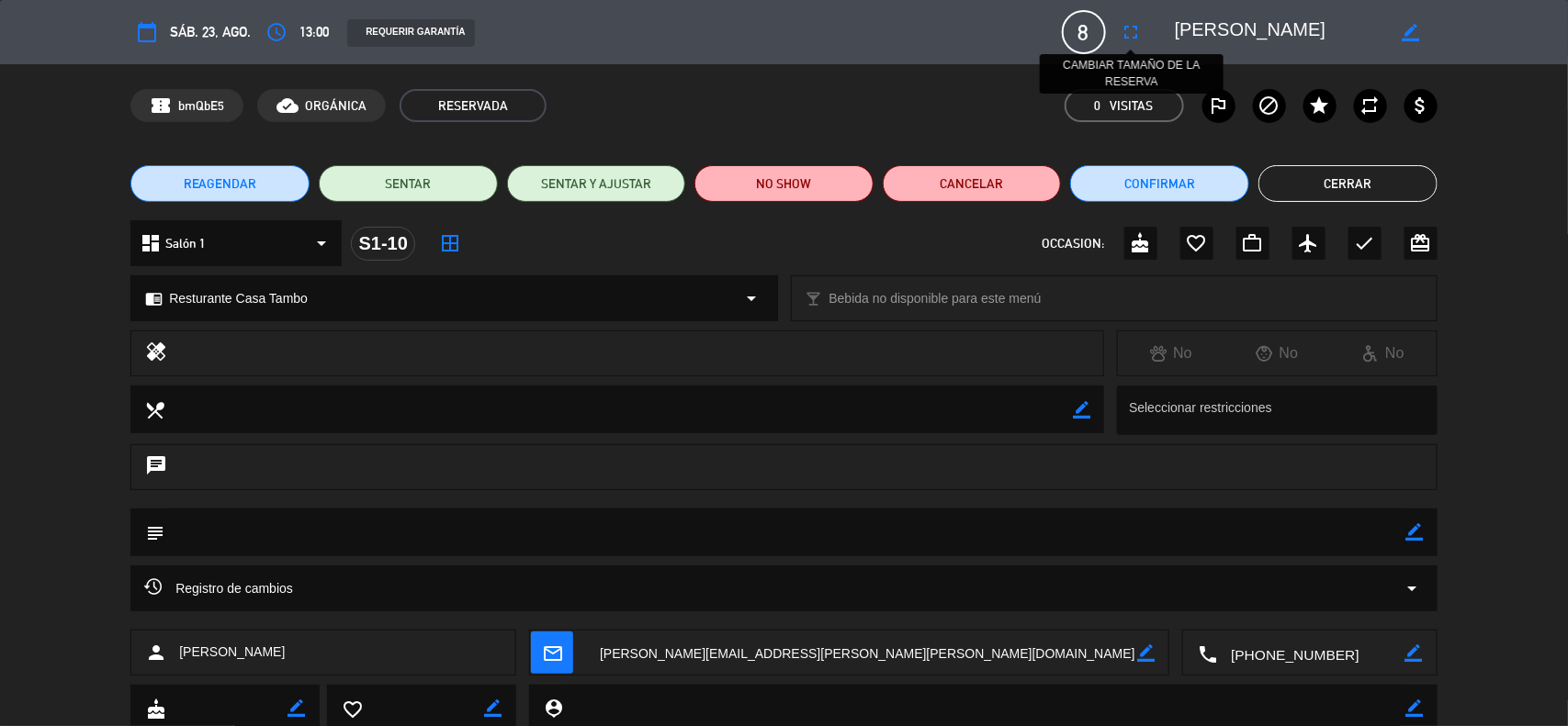
click at [1123, 21] on icon "fullscreen" at bounding box center [1132, 32] width 22 height 22
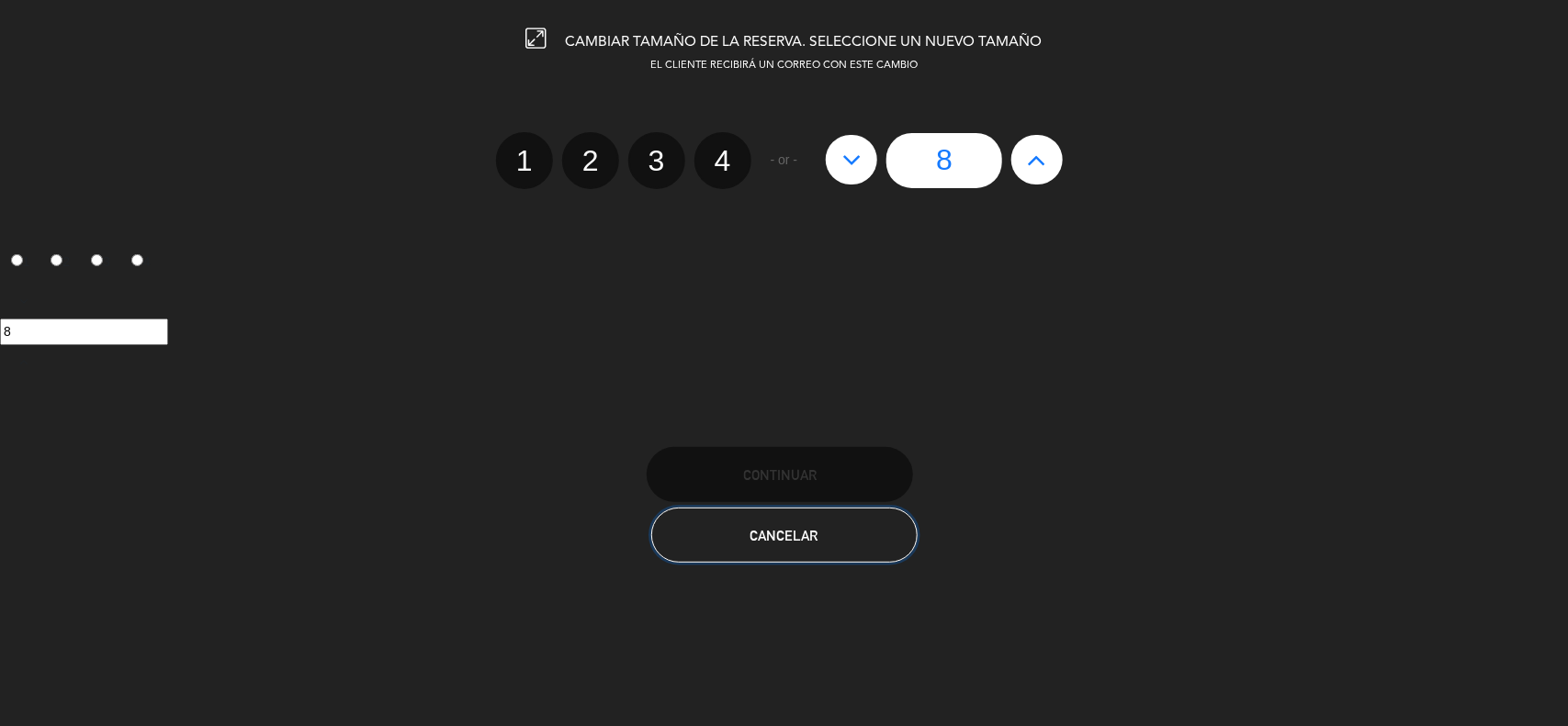
click at [721, 551] on button "Cancelar" at bounding box center [784, 535] width 267 height 55
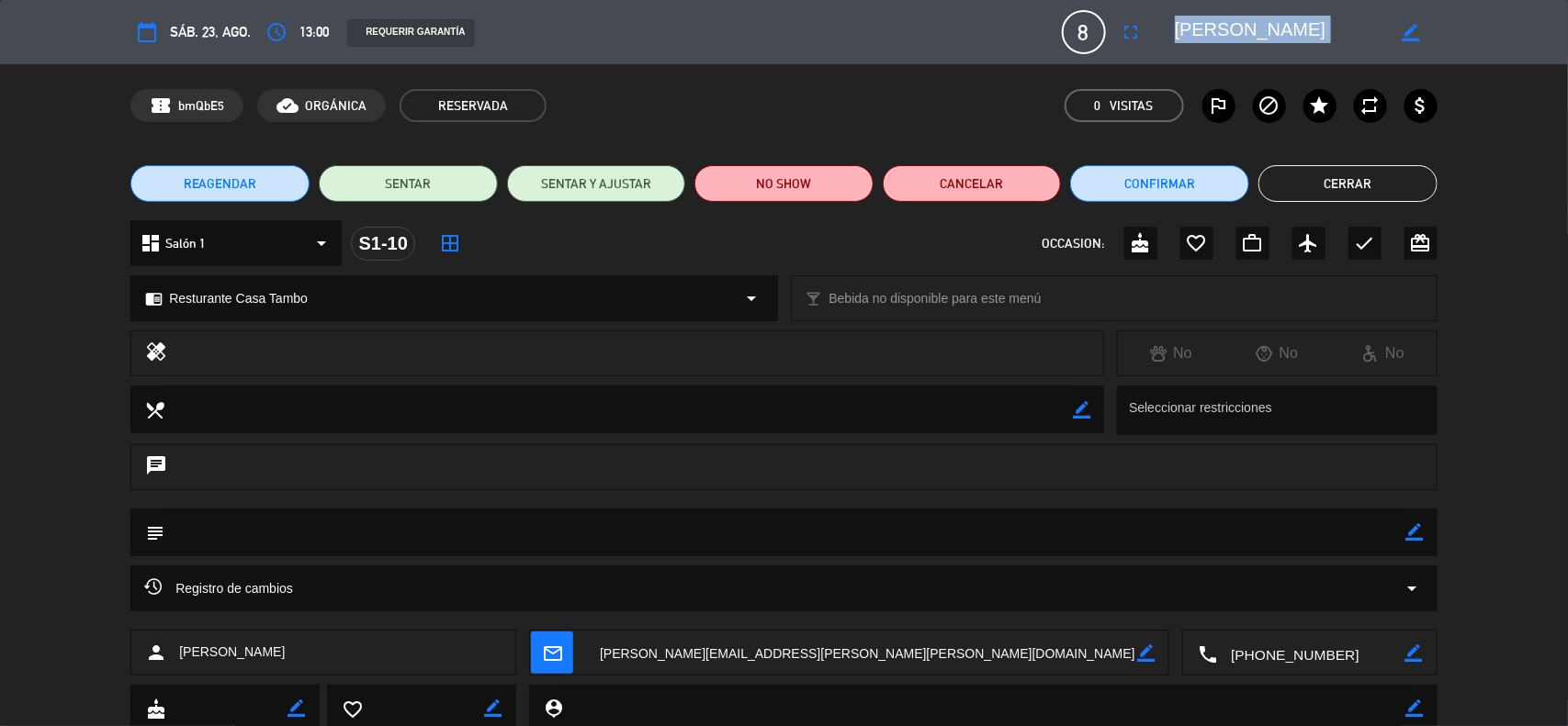
drag, startPoint x: 1172, startPoint y: 21, endPoint x: 1408, endPoint y: 41, distance: 236.8
click at [1398, 49] on div "calendar_today sáb. 23, ago. access_time 13:00 REQUERIR GARANTÍA 8 [PERSON_NAME…" at bounding box center [784, 32] width 1307 height 44
click at [1506, 67] on div "confirmation_number bmQbE5 cloud_done ORGÁNICA RESERVADA 0 Visitas outlined_fla…" at bounding box center [784, 105] width 1568 height 83
